Goal: Task Accomplishment & Management: Use online tool/utility

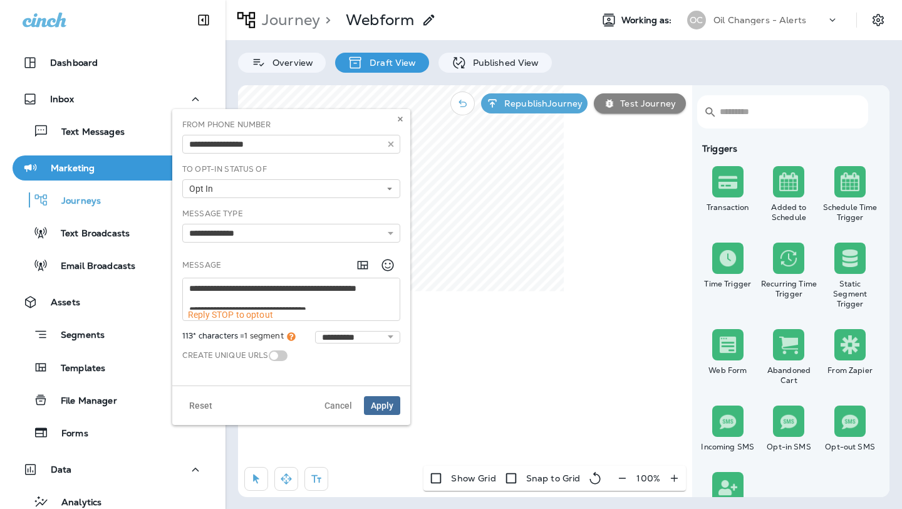
scroll to position [10, 0]
click at [387, 405] on span "Apply" at bounding box center [382, 405] width 23 height 9
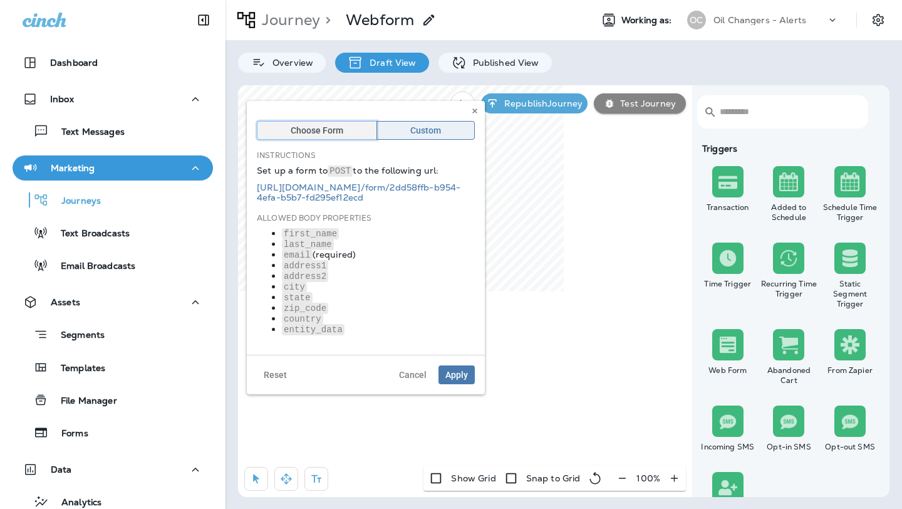
click at [321, 130] on span "Choose Form" at bounding box center [317, 130] width 53 height 9
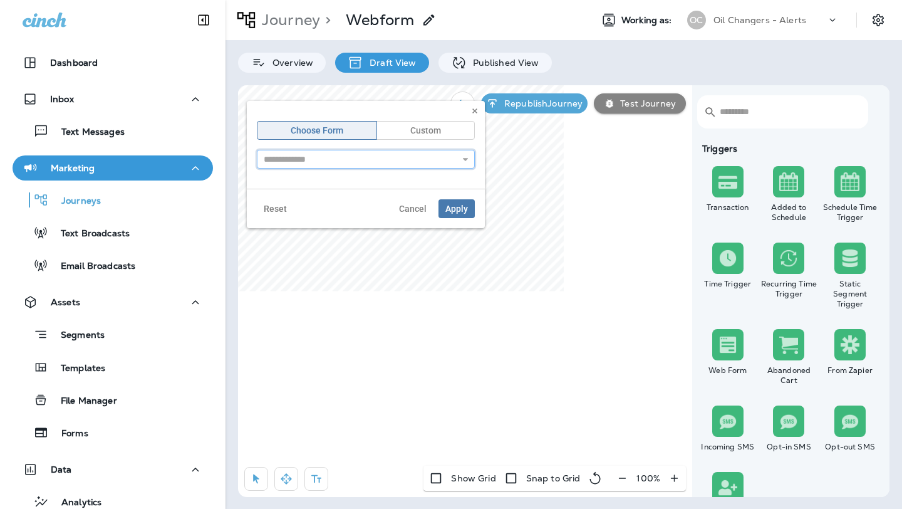
click at [337, 154] on input "text" at bounding box center [366, 159] width 218 height 19
click at [341, 158] on input "text" at bounding box center [366, 159] width 218 height 19
click at [468, 158] on icon "button" at bounding box center [465, 159] width 9 height 9
click at [437, 131] on span "Custom" at bounding box center [425, 130] width 31 height 9
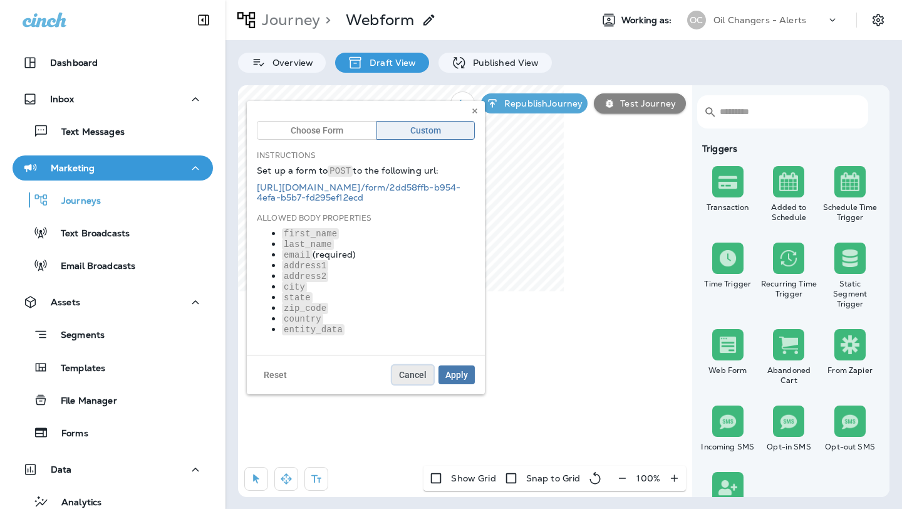
click at [416, 365] on button "Cancel" at bounding box center [412, 374] width 41 height 19
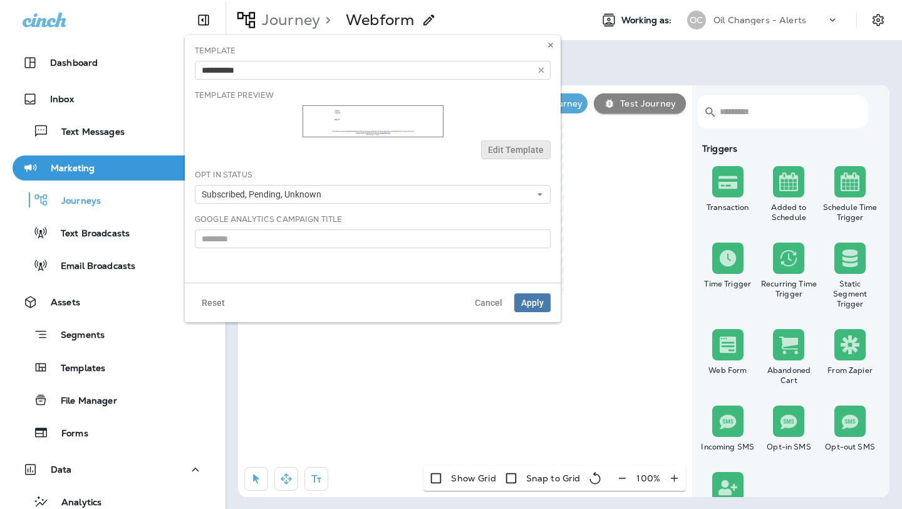
click at [508, 115] on div at bounding box center [373, 121] width 356 height 32
click at [506, 148] on span "Edit Template" at bounding box center [516, 149] width 56 height 9
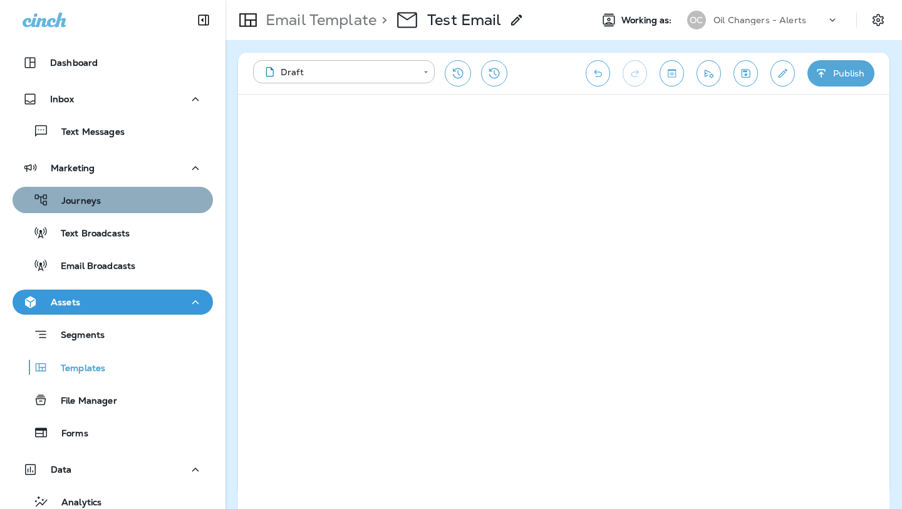
click at [112, 202] on div "Journeys" at bounding box center [113, 200] width 191 height 19
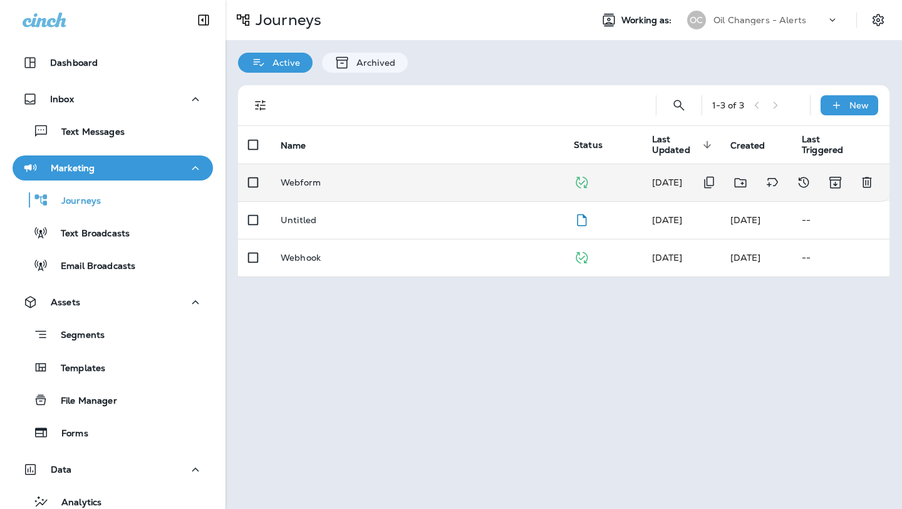
click at [303, 184] on p "Webform" at bounding box center [301, 182] width 40 height 10
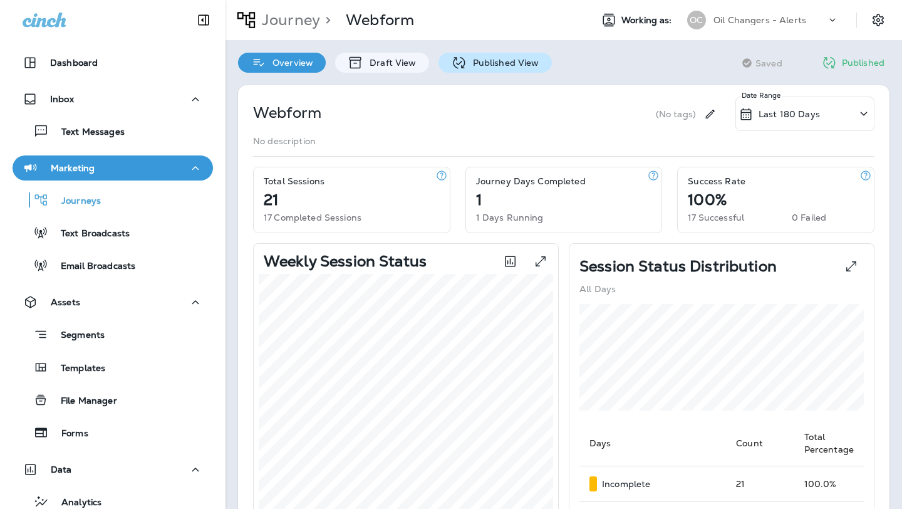
click at [477, 59] on p "Published View" at bounding box center [503, 63] width 73 height 10
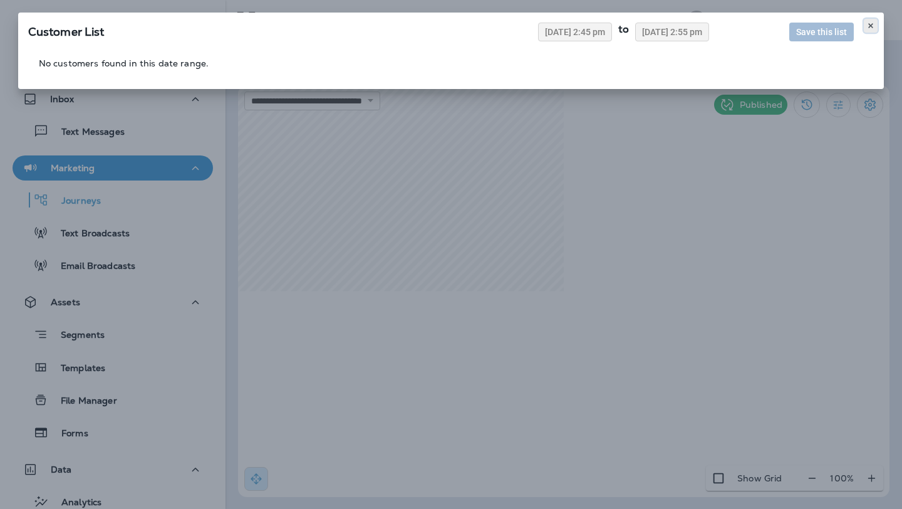
click at [874, 23] on icon at bounding box center [871, 26] width 8 height 8
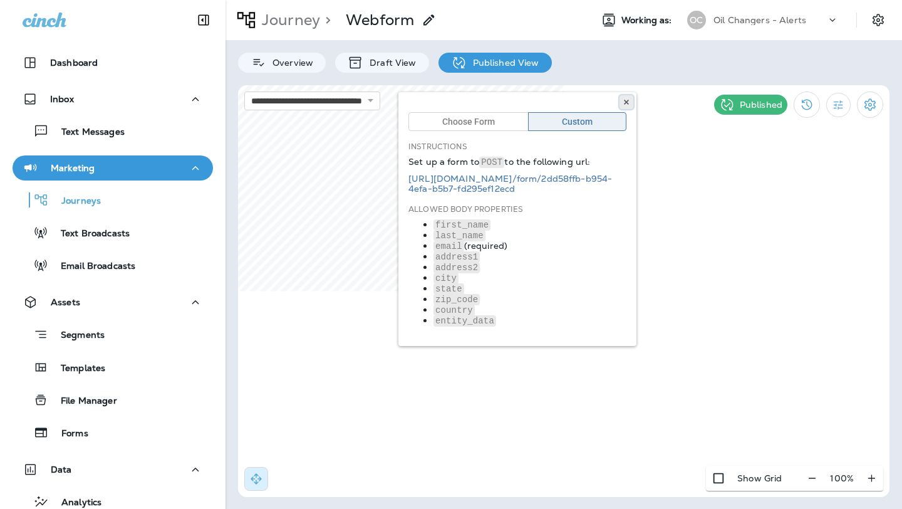
click at [630, 97] on button at bounding box center [627, 102] width 14 height 14
